Goal: Use online tool/utility

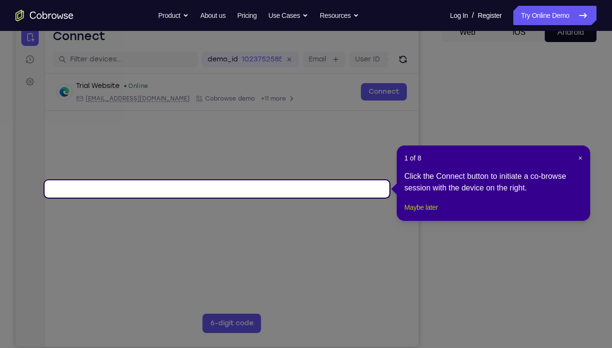
click at [427, 213] on button "Maybe later" at bounding box center [421, 208] width 33 height 12
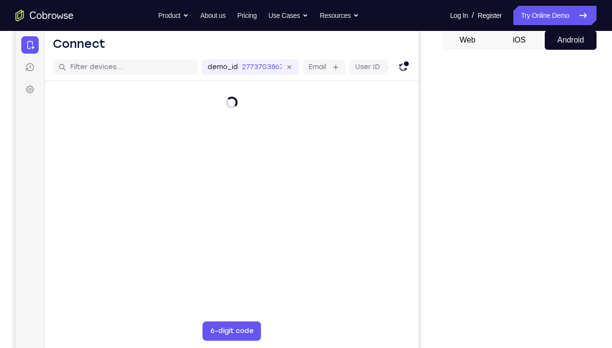
scroll to position [95, 0]
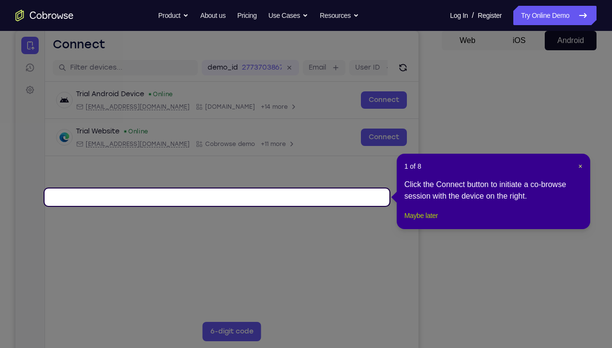
click at [421, 222] on button "Maybe later" at bounding box center [421, 216] width 33 height 12
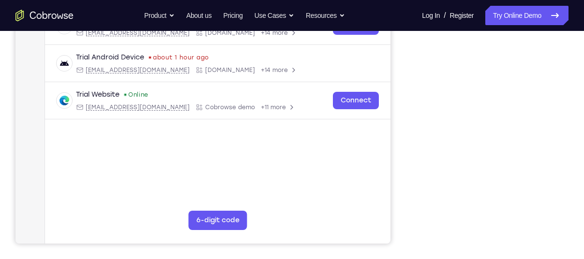
scroll to position [206, 0]
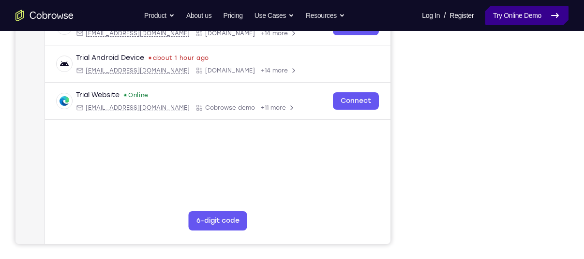
click at [493, 18] on link "Try Online Demo" at bounding box center [526, 15] width 83 height 19
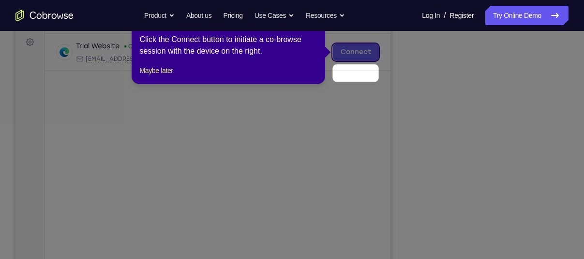
scroll to position [114, 0]
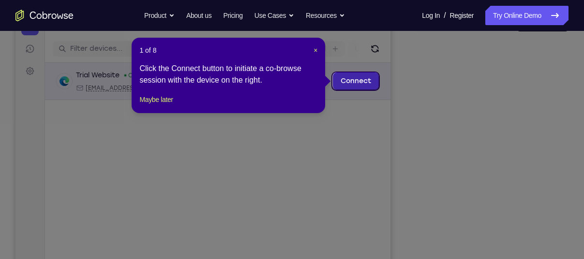
click at [357, 77] on link "Connect" at bounding box center [356, 81] width 46 height 17
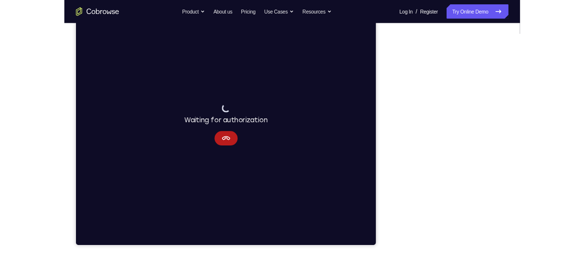
scroll to position [116, 0]
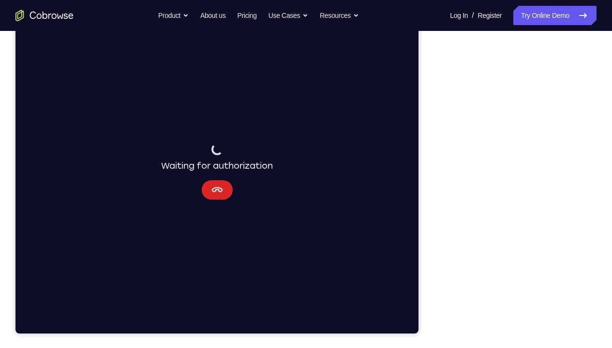
click at [212, 190] on icon "Cancel" at bounding box center [218, 190] width 12 height 12
